Goal: Information Seeking & Learning: Learn about a topic

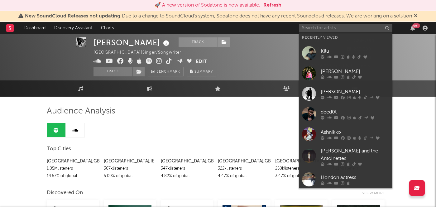
scroll to position [2, 0]
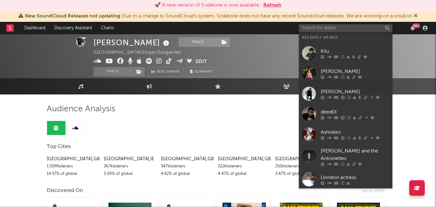
click at [269, 5] on button "Refresh" at bounding box center [272, 5] width 18 height 7
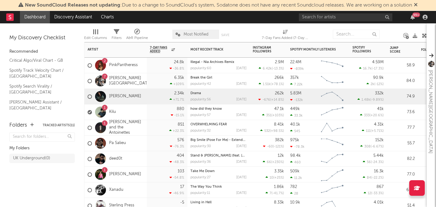
click at [144, 104] on div "[PERSON_NAME]" at bounding box center [115, 97] width 62 height 16
click at [142, 111] on div "1 Kilu" at bounding box center [115, 112] width 62 height 16
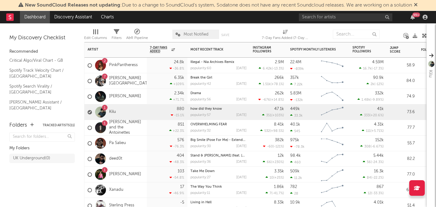
click at [140, 66] on div "2 PinkPantheress" at bounding box center [115, 66] width 62 height 16
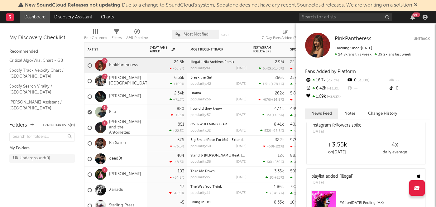
scroll to position [32, 0]
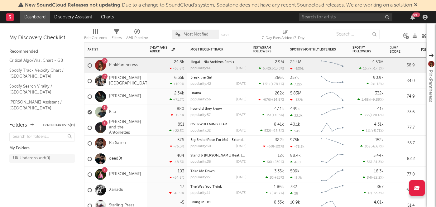
click at [148, 82] on div "6.35k +109 %" at bounding box center [167, 81] width 40 height 16
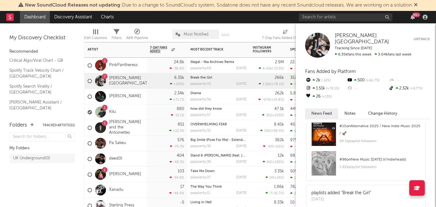
scroll to position [166, 0]
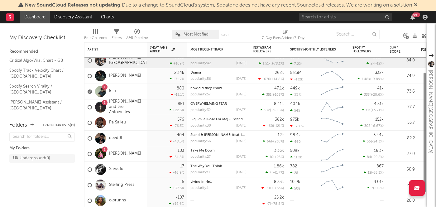
click at [140, 151] on link "[PERSON_NAME]" at bounding box center [125, 153] width 32 height 5
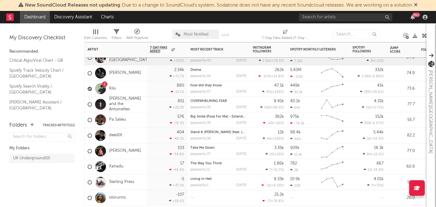
click at [152, 145] on div "103 -54.8 %" at bounding box center [167, 150] width 34 height 15
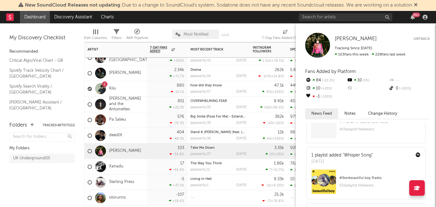
scroll to position [43, 0]
